Goal: Task Accomplishment & Management: Use online tool/utility

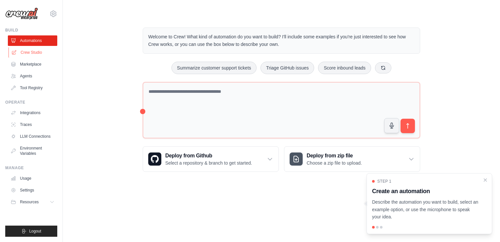
click at [32, 54] on link "Crew Studio" at bounding box center [33, 52] width 49 height 10
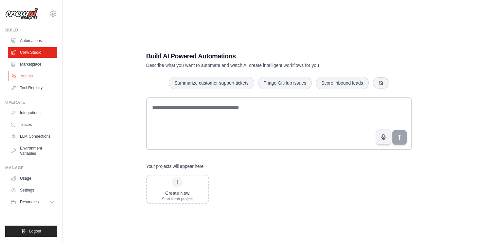
click at [26, 71] on link "Agents" at bounding box center [33, 76] width 49 height 10
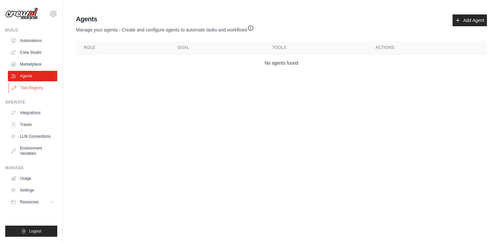
click at [25, 83] on link "Tool Registry" at bounding box center [33, 87] width 49 height 10
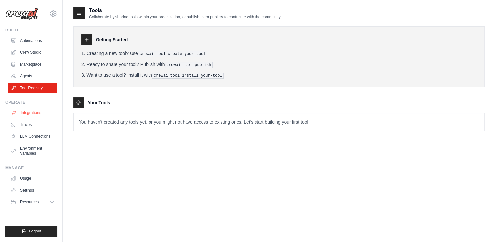
click at [31, 113] on link "Integrations" at bounding box center [33, 112] width 49 height 10
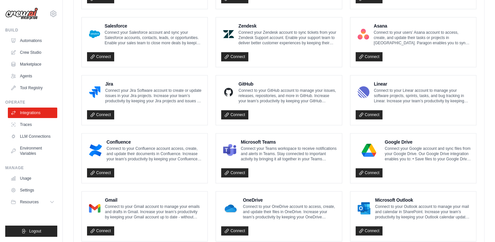
scroll to position [372, 0]
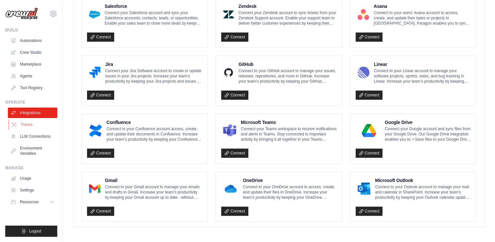
click at [23, 126] on link "Traces" at bounding box center [33, 124] width 49 height 10
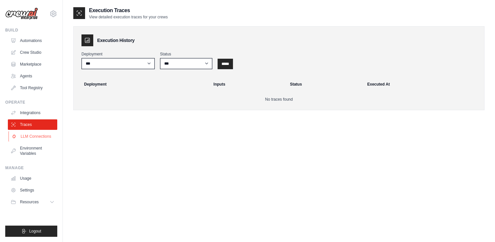
click at [28, 134] on link "LLM Connections" at bounding box center [33, 136] width 49 height 10
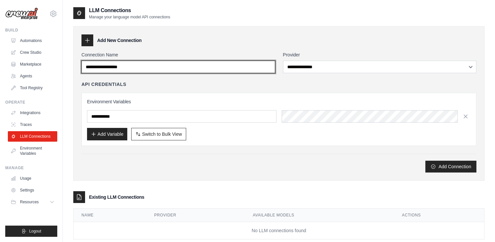
click at [206, 62] on input "Connection Name" at bounding box center [179, 67] width 194 height 12
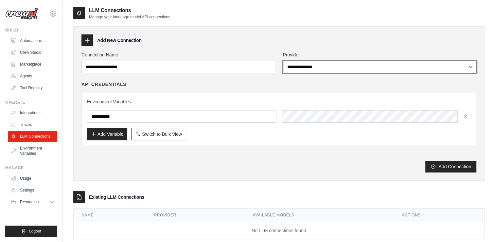
click at [315, 67] on select "**********" at bounding box center [380, 67] width 194 height 12
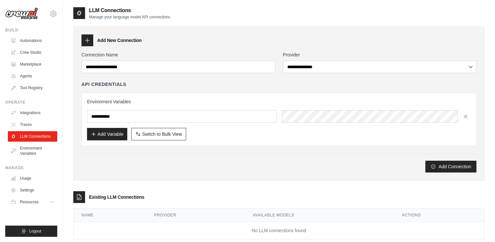
click at [263, 171] on div "Add Connection" at bounding box center [279, 166] width 395 height 12
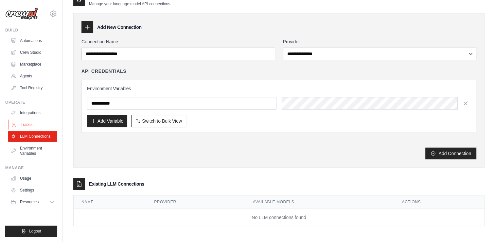
click at [48, 126] on link "Traces" at bounding box center [33, 124] width 49 height 10
